Goal: Find specific page/section: Find specific page/section

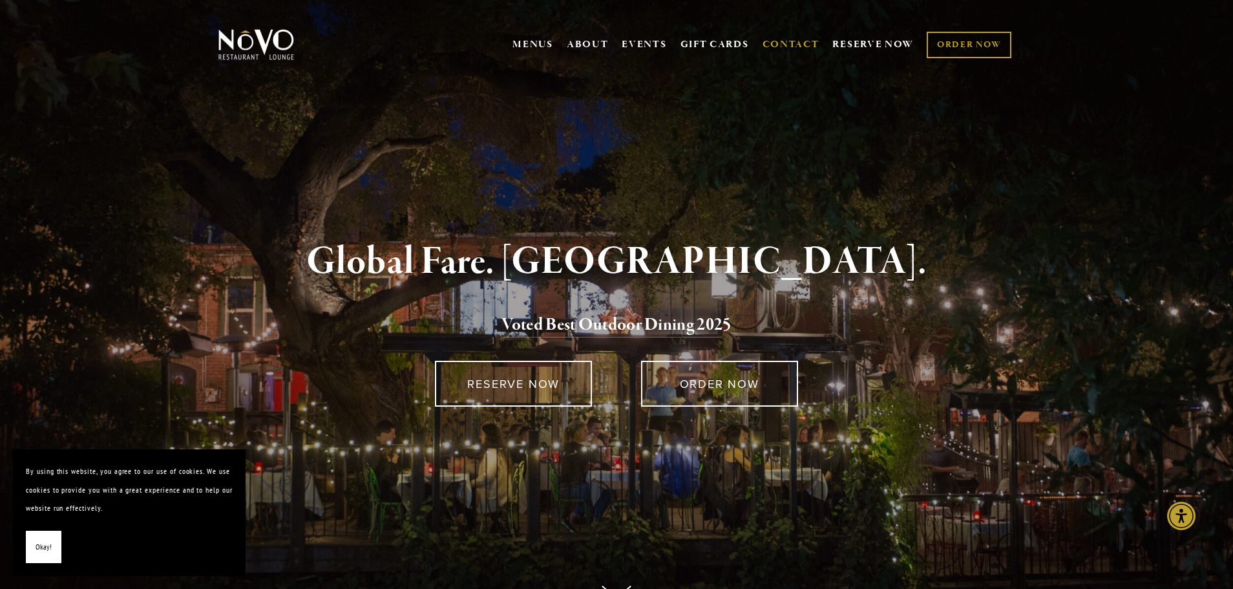
click at [791, 50] on link "CONTACT" at bounding box center [791, 44] width 57 height 25
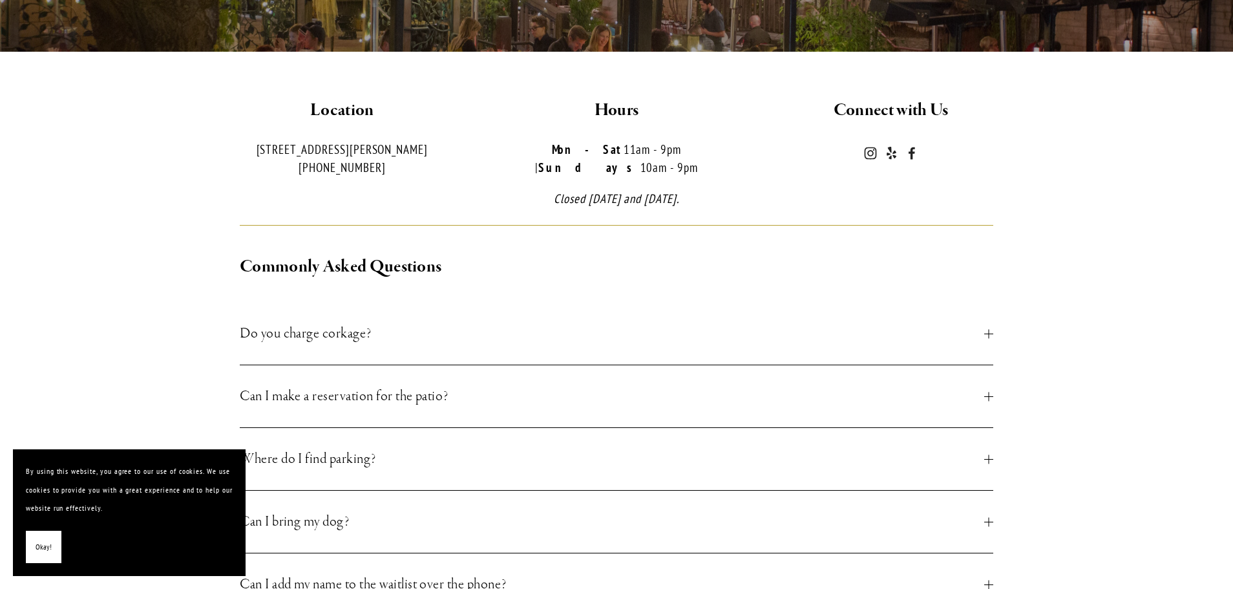
scroll to position [323, 0]
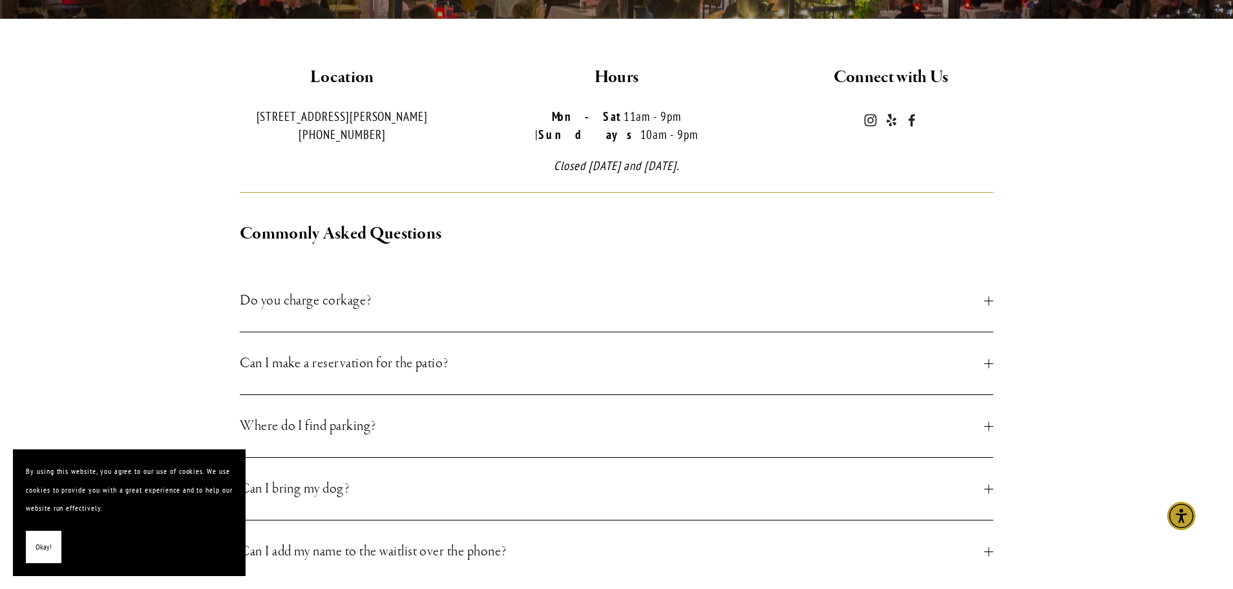
click at [38, 543] on span "Okay!" at bounding box center [44, 547] width 16 height 19
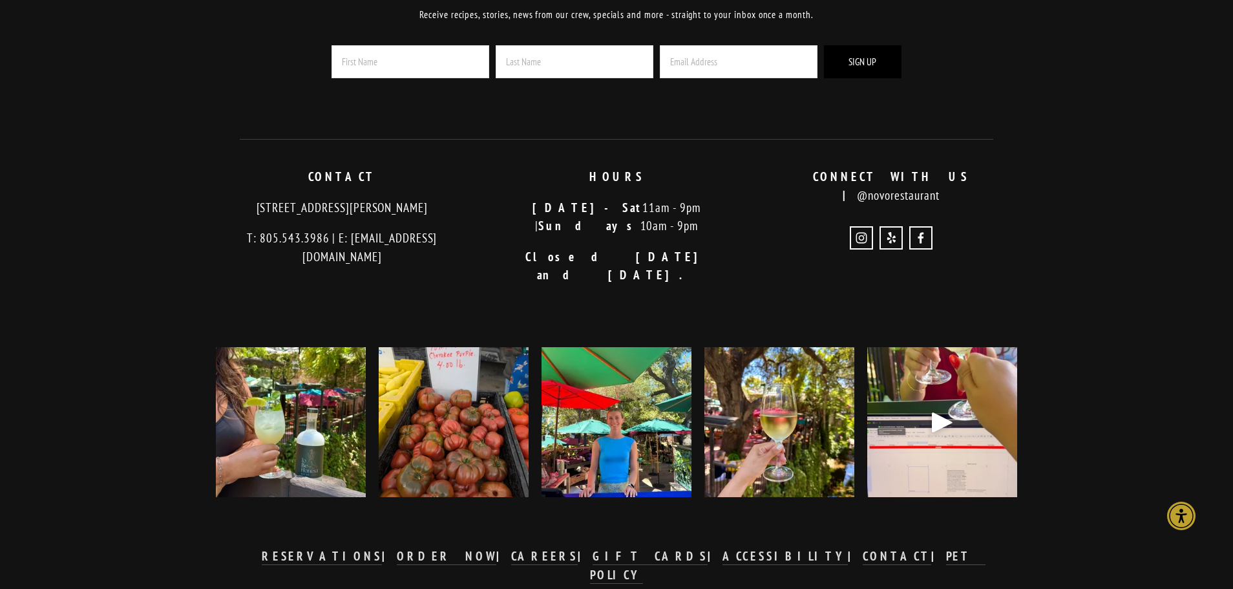
scroll to position [1848, 0]
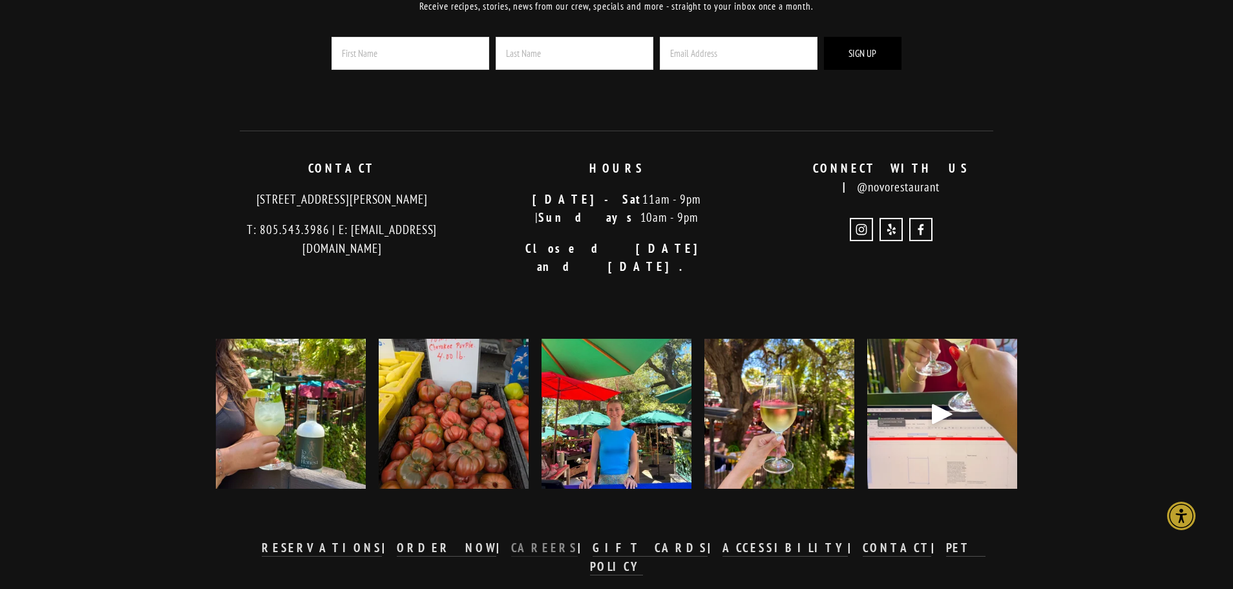
click at [567, 540] on strong "CAREERS" at bounding box center [544, 548] width 67 height 16
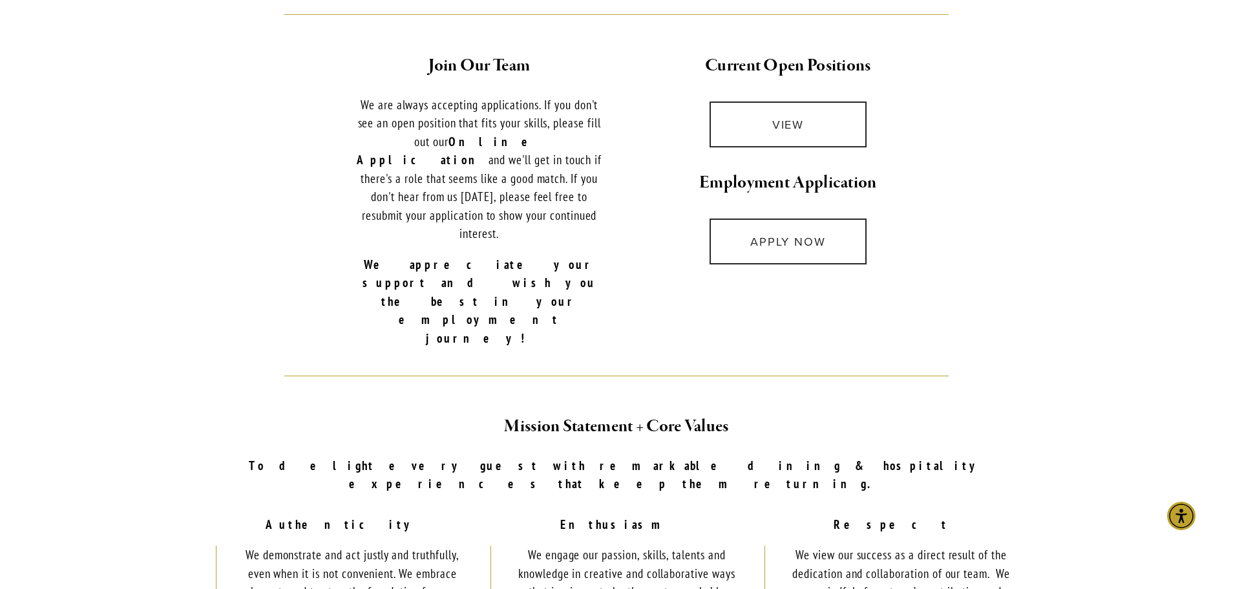
scroll to position [452, 0]
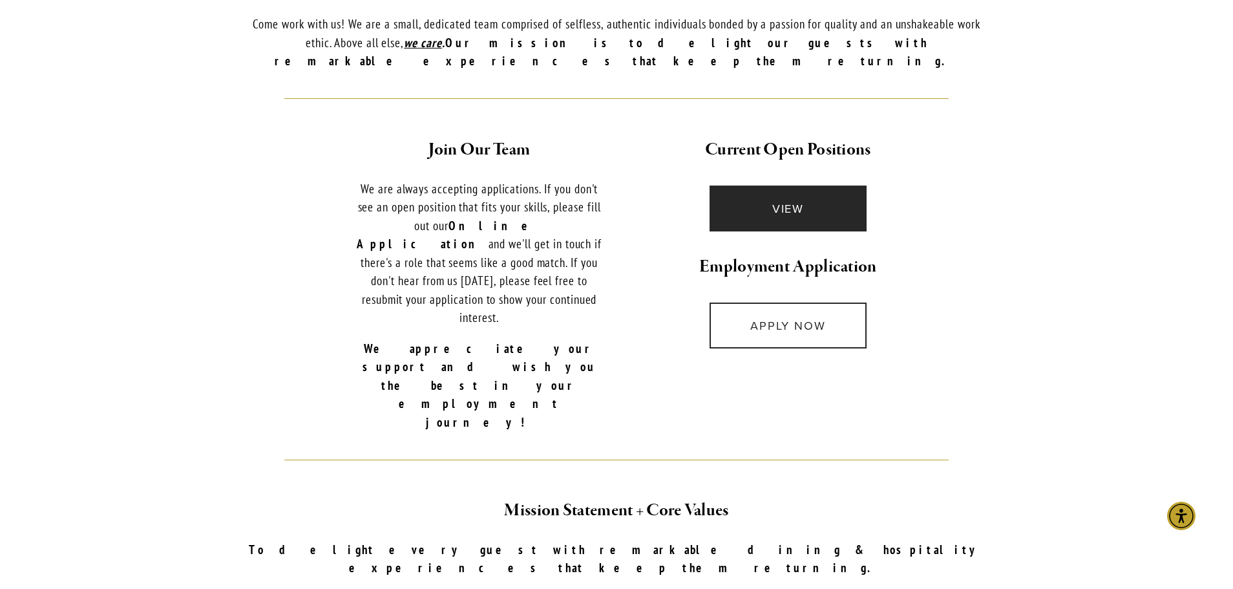
click at [818, 185] on link "VIEW" at bounding box center [788, 208] width 157 height 46
